Goal: Find contact information

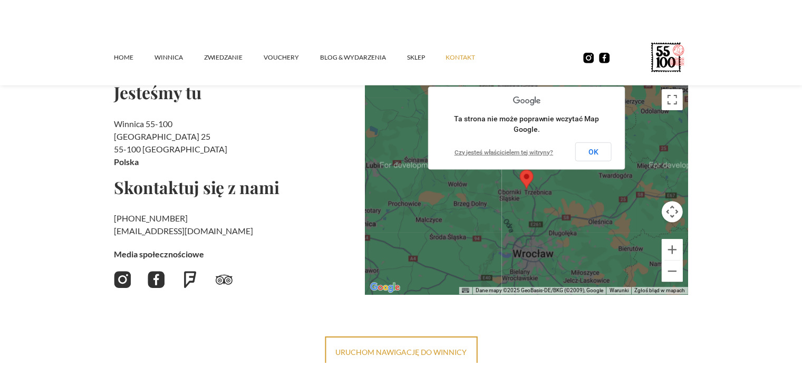
scroll to position [134, 0]
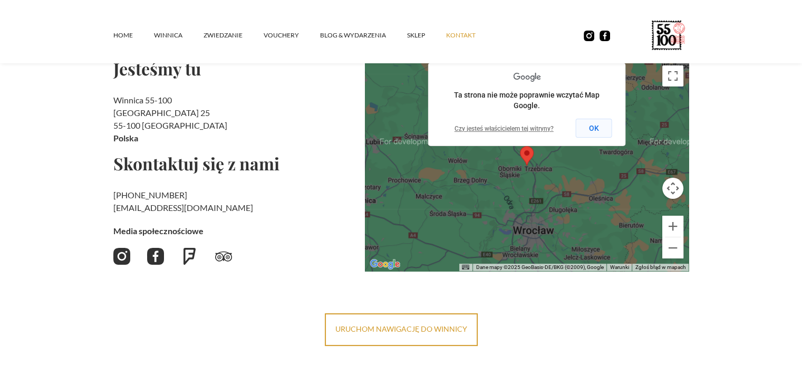
click at [593, 131] on button "OK" at bounding box center [594, 128] width 36 height 19
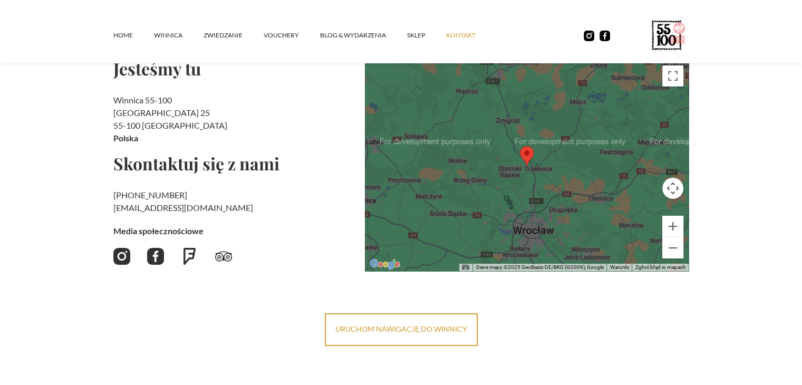
click at [470, 32] on link "kontakt" at bounding box center [471, 36] width 51 height 32
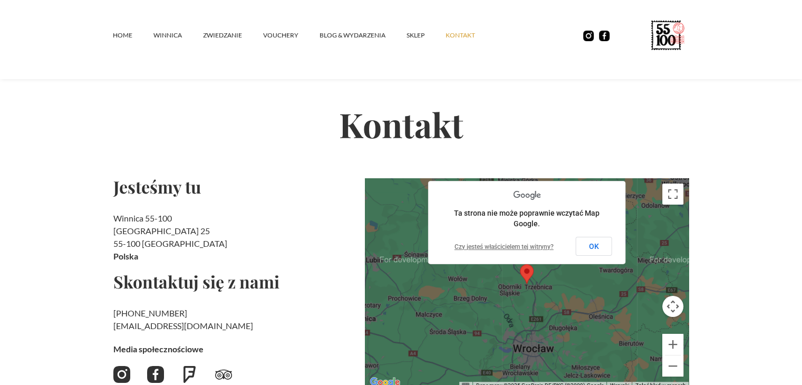
scroll to position [30, 0]
